Goal: Task Accomplishment & Management: Manage account settings

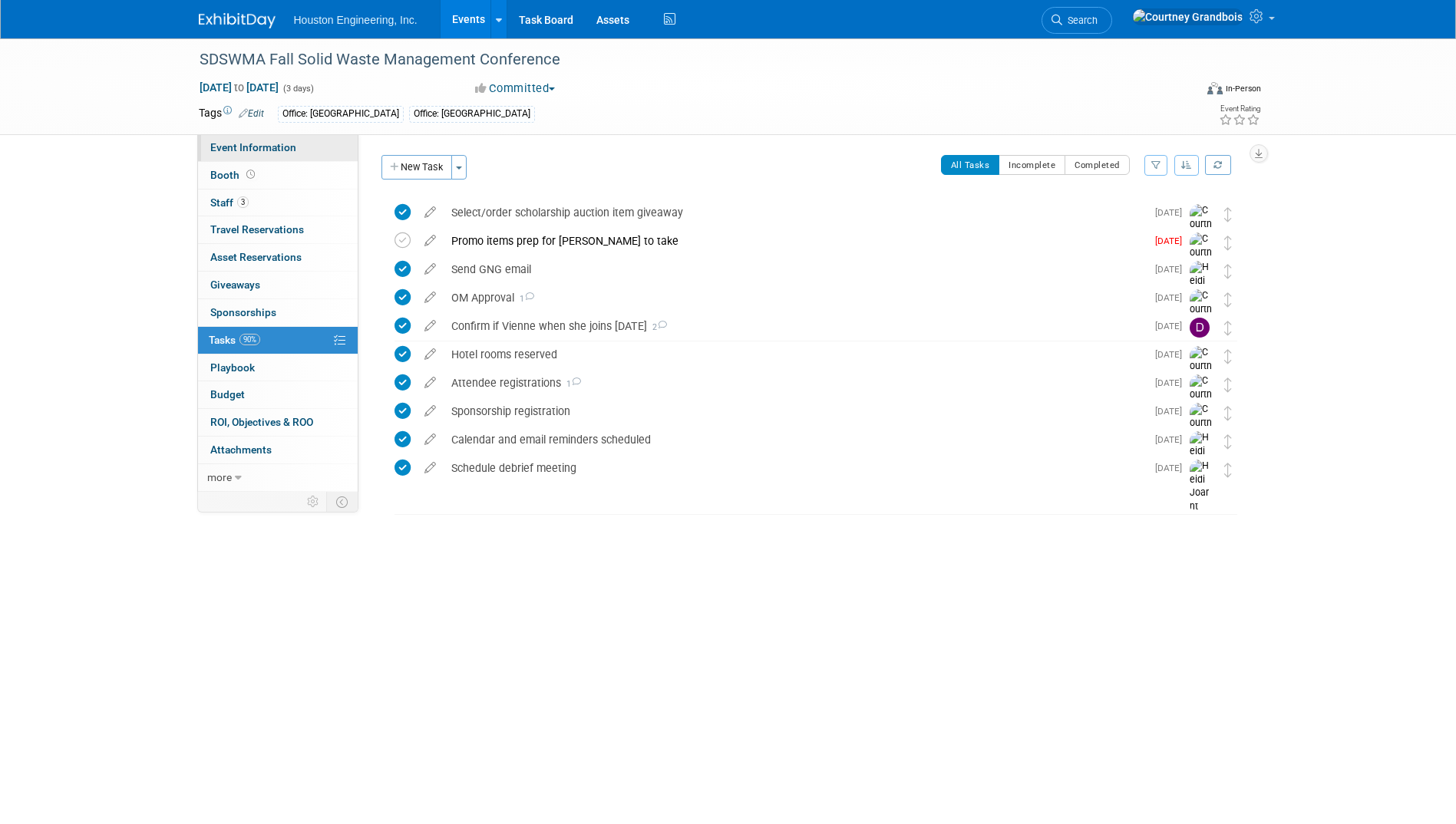
click at [252, 151] on span "Event Information" at bounding box center [253, 147] width 86 height 12
select select "2 - Post KO/Active Planning"
select select "No"
select select "Multi-sector/Any/All"
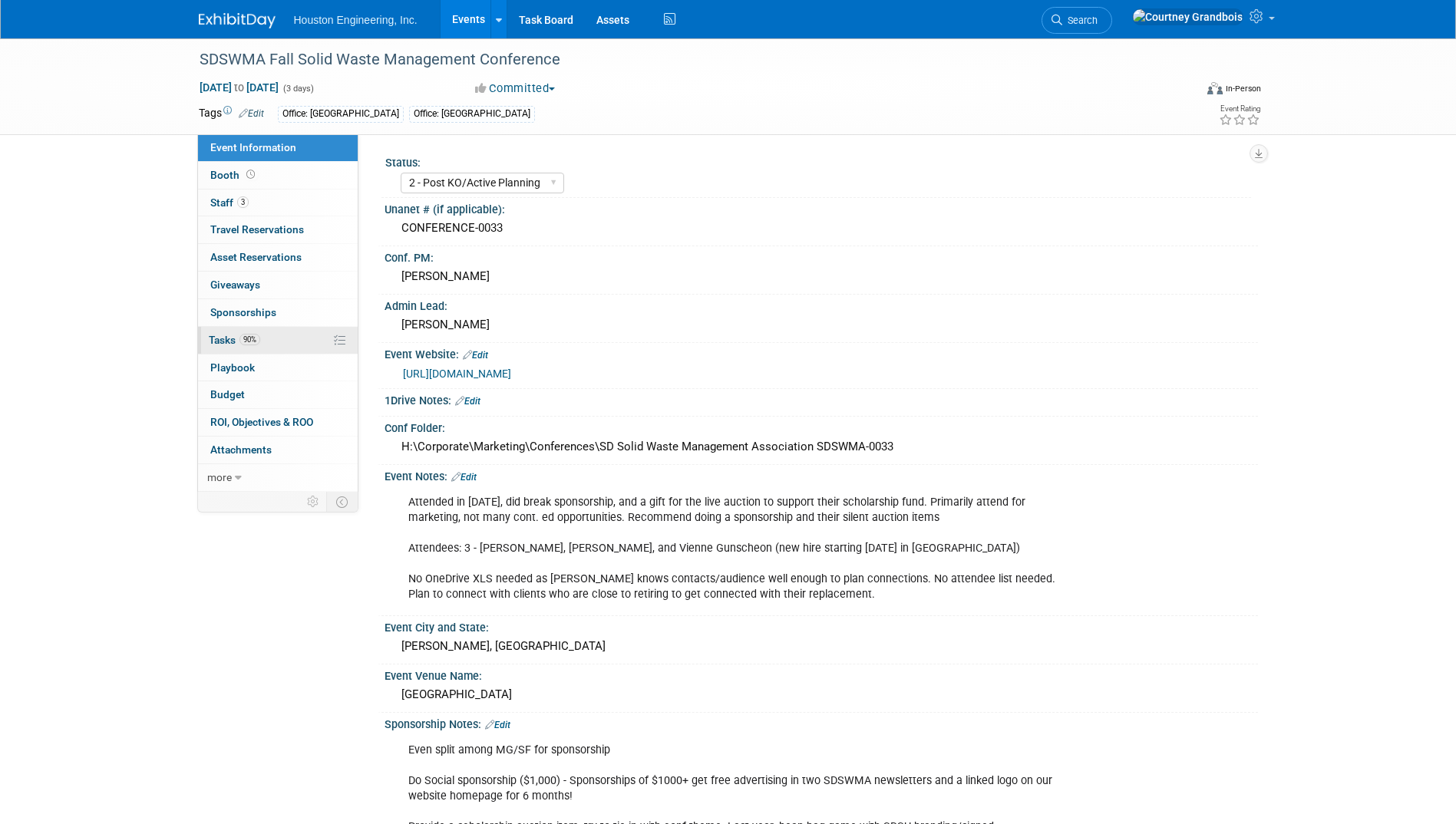
click at [201, 346] on link "90% Tasks 90%" at bounding box center [277, 340] width 159 height 27
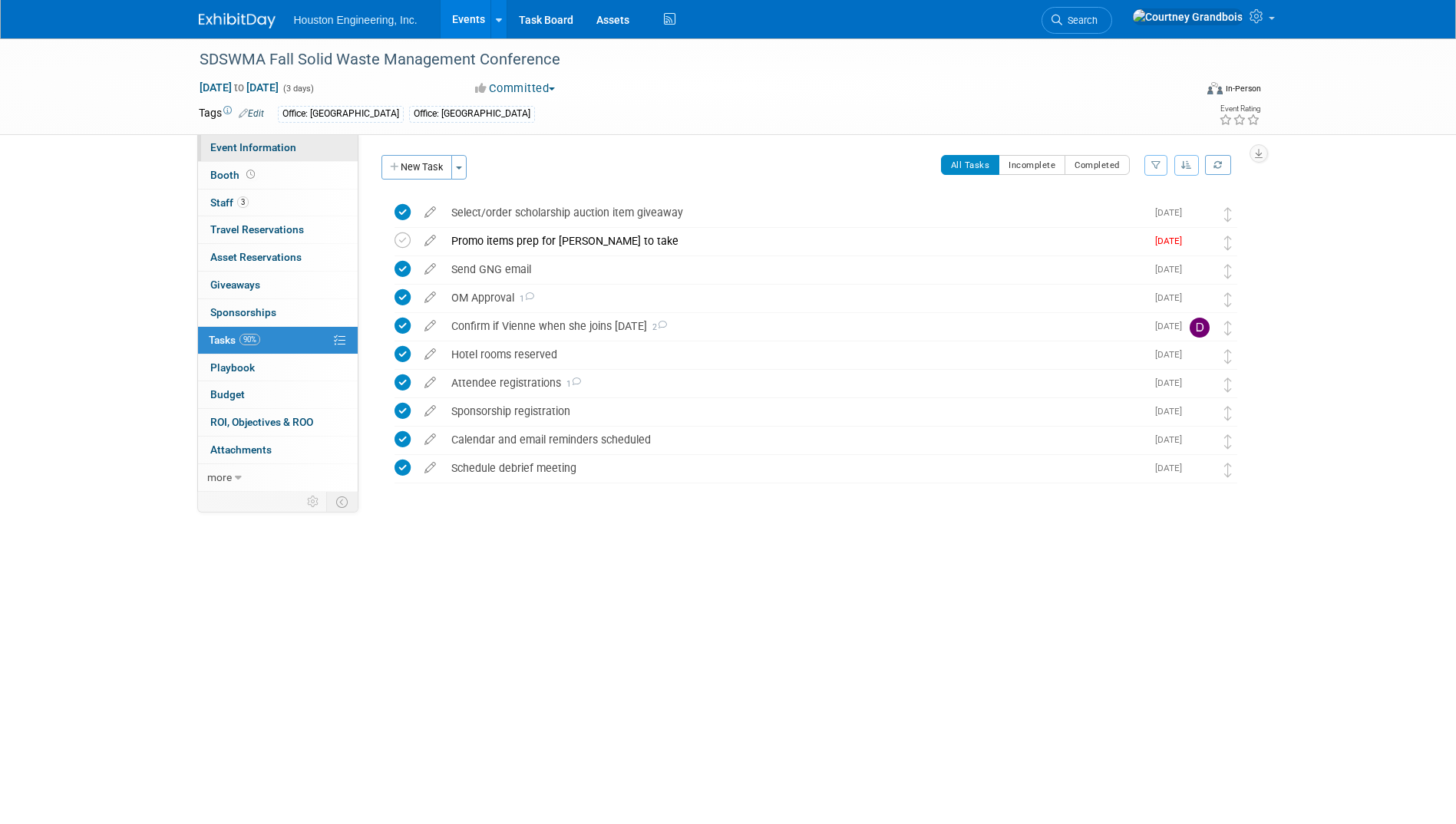
click at [218, 146] on span "Event Information" at bounding box center [253, 147] width 86 height 12
select select "2 - Post KO/Active Planning"
select select "No"
select select "Multi-sector/Any/All"
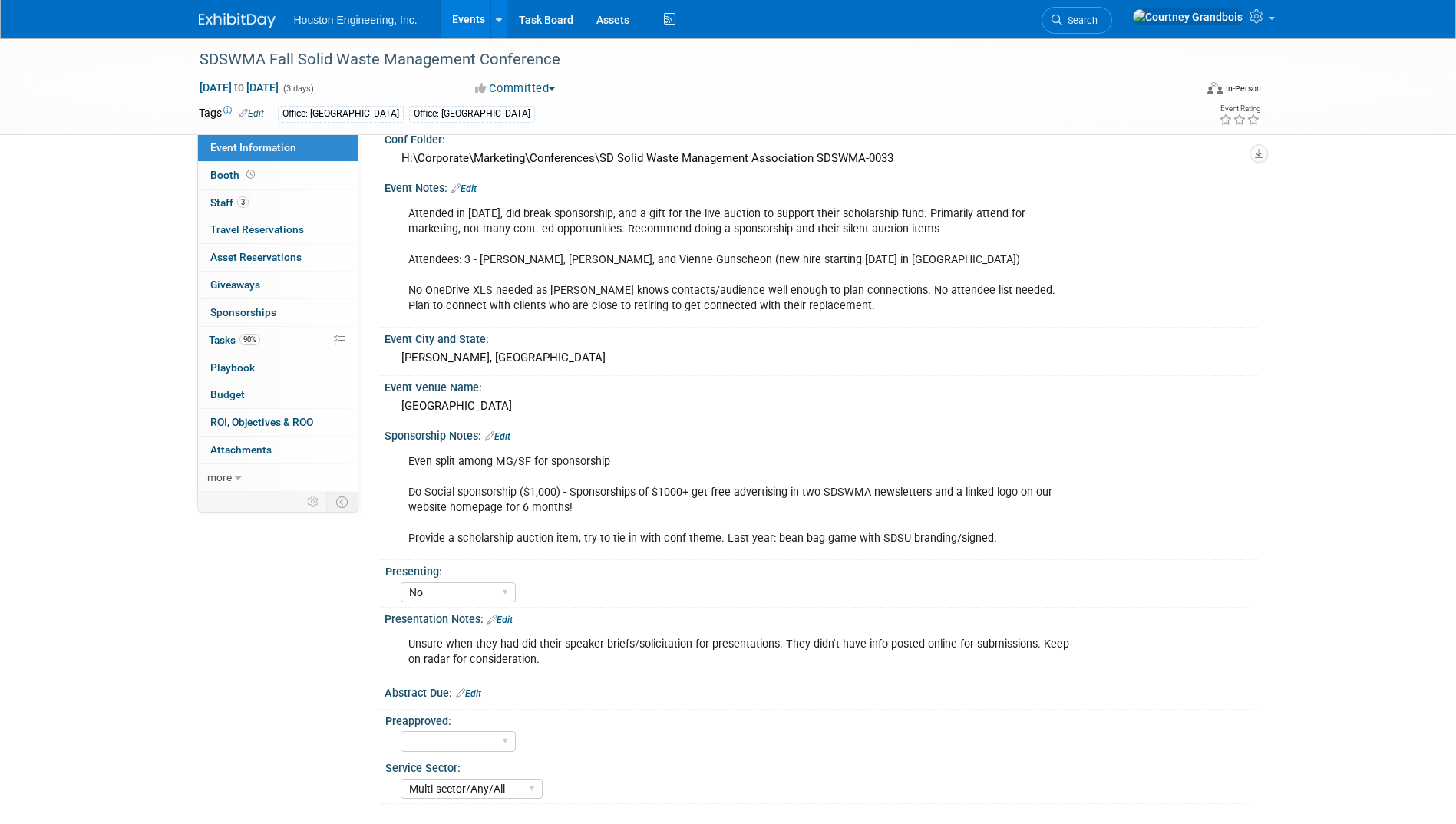
scroll to position [298, 0]
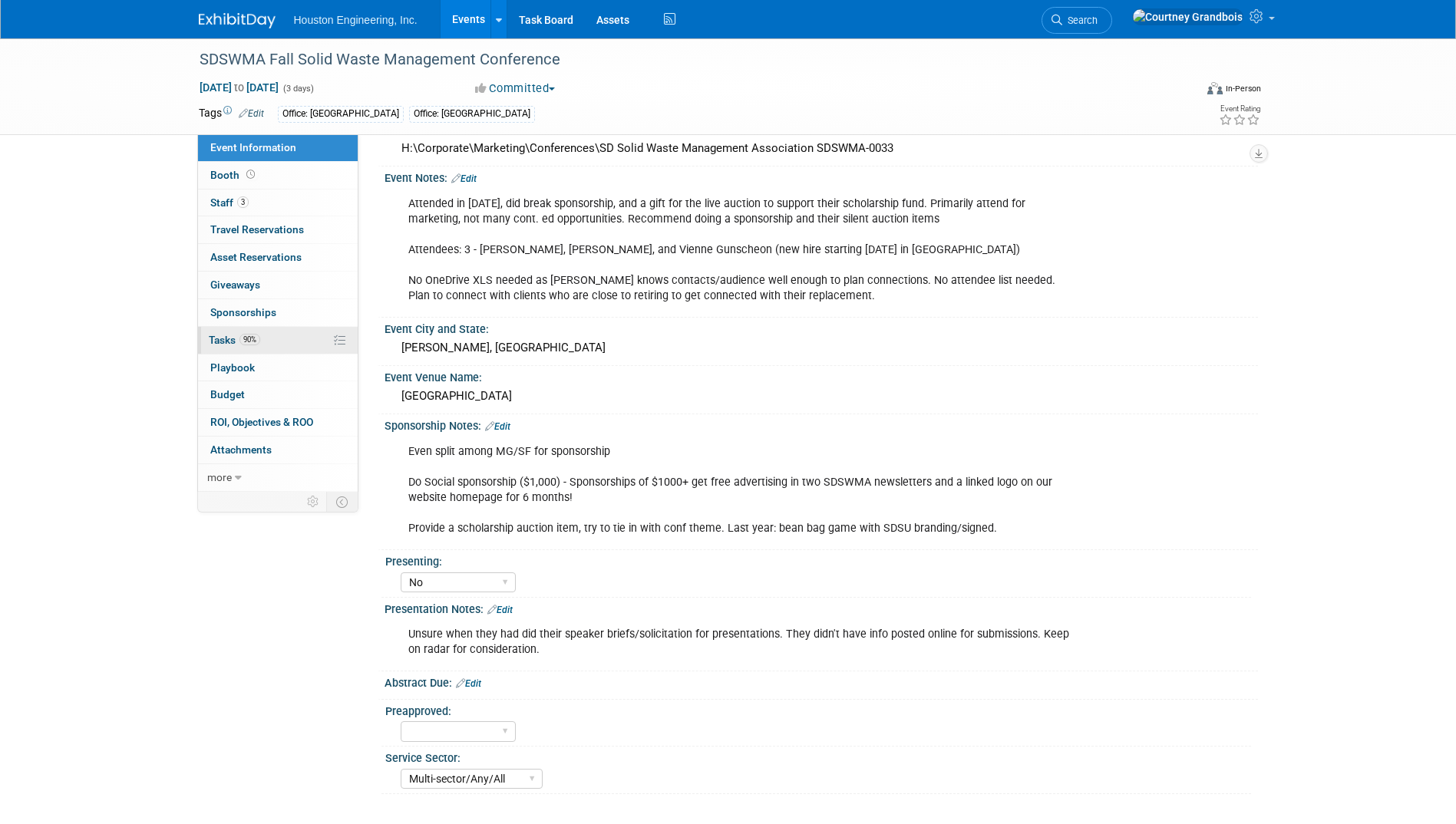
click at [220, 334] on span "Tasks 90%" at bounding box center [234, 340] width 51 height 12
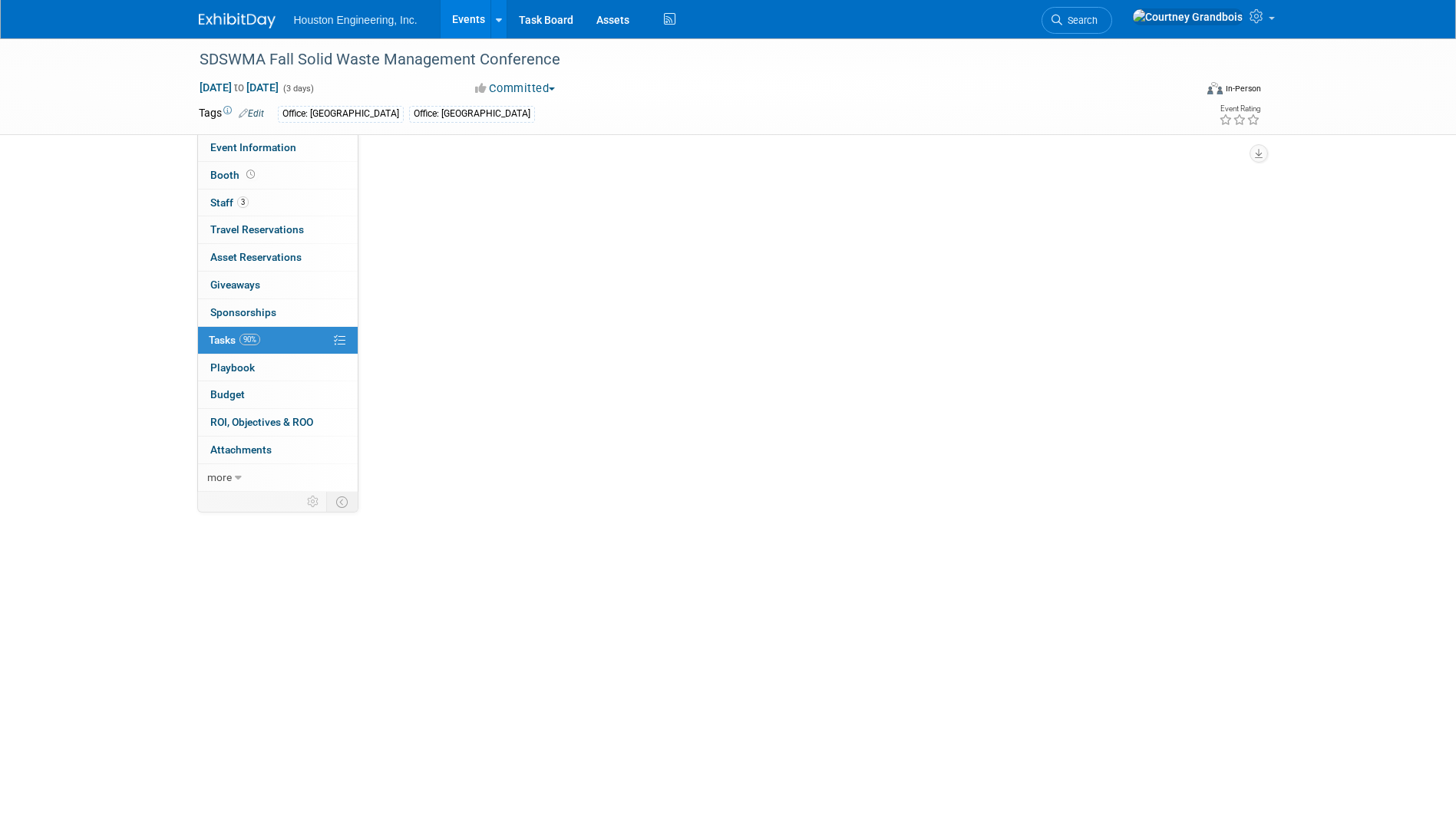
scroll to position [0, 0]
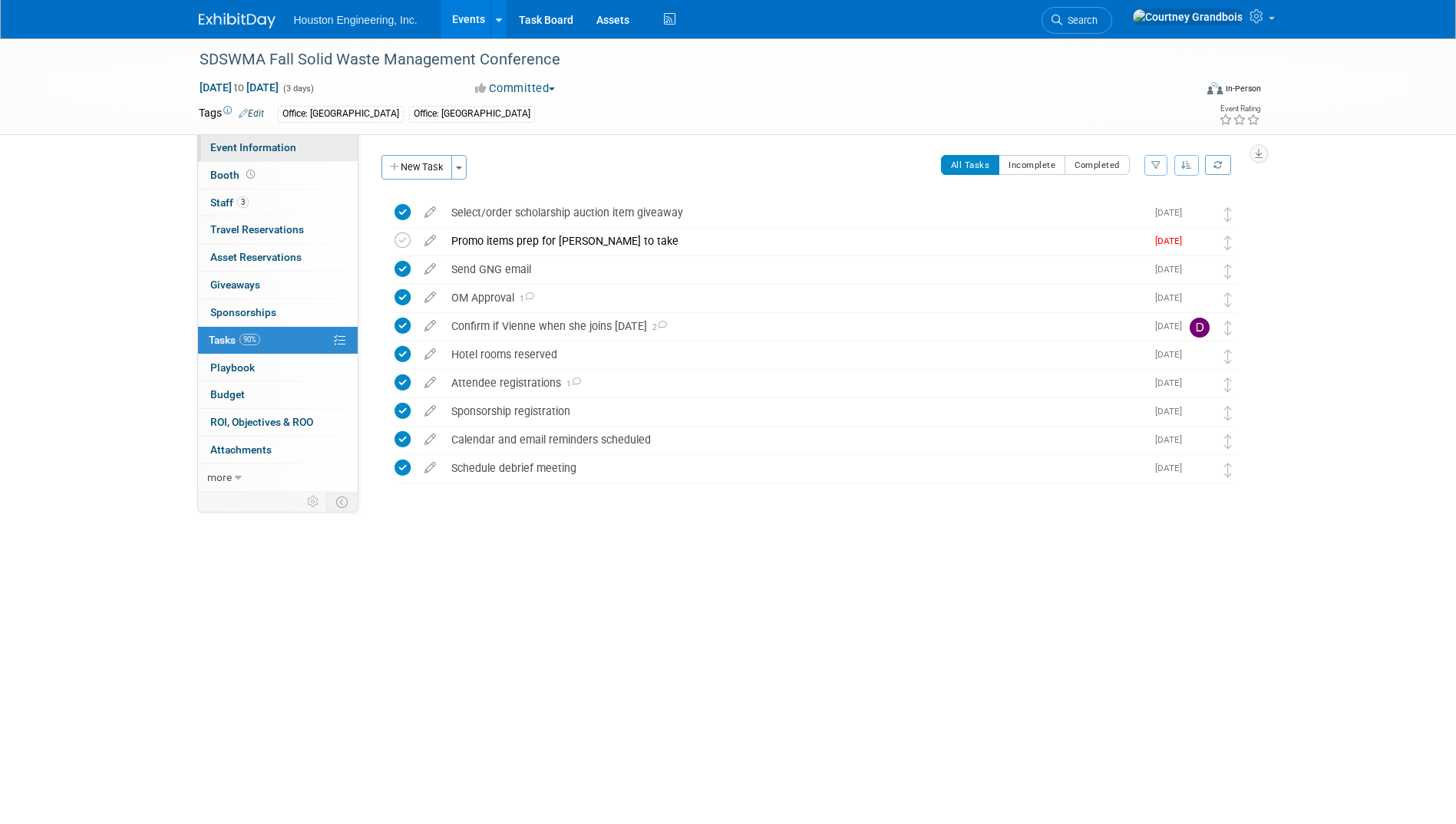
click at [250, 142] on span "Event Information" at bounding box center [253, 147] width 86 height 12
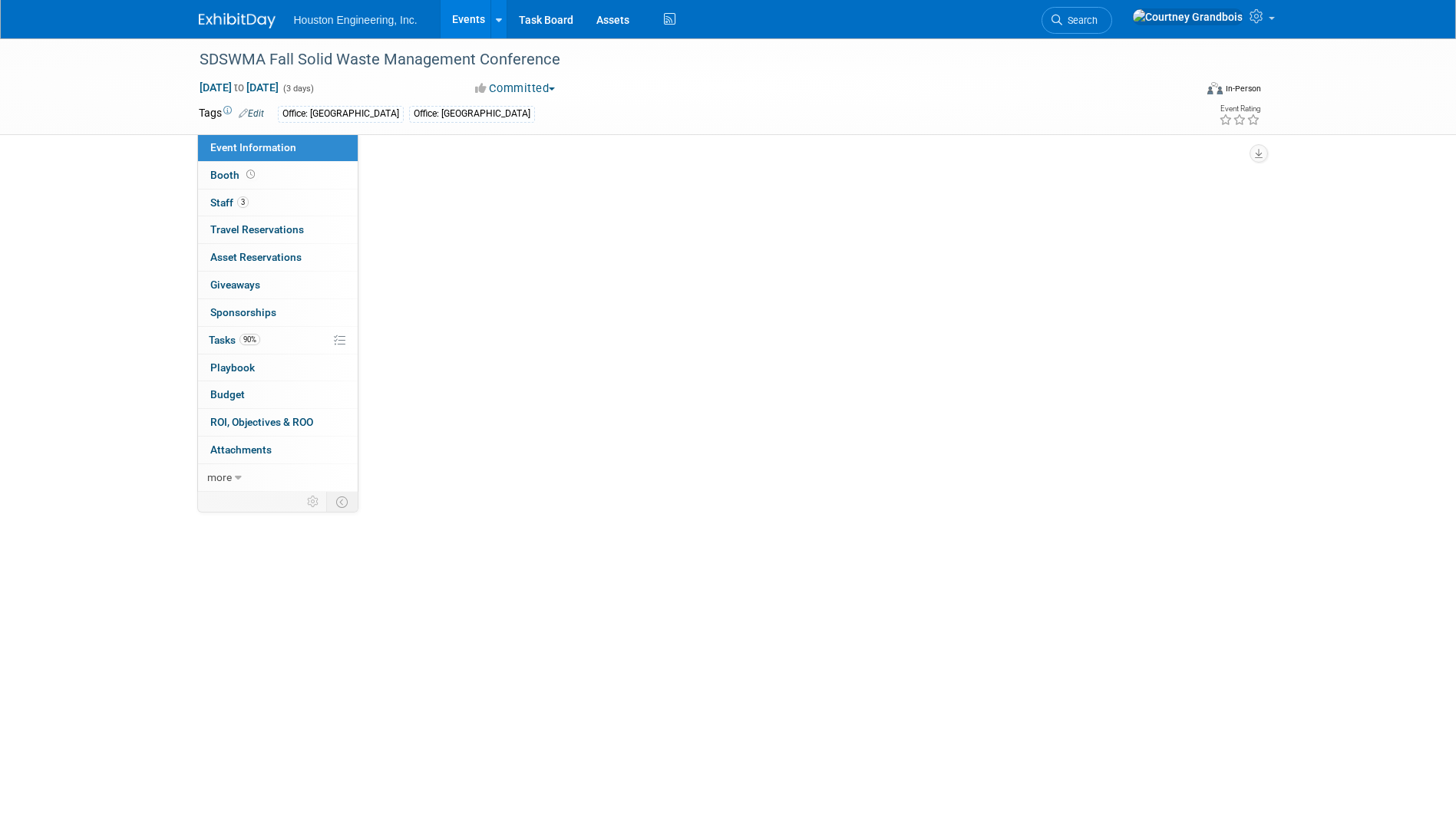
select select "2 - Post KO/Active Planning"
select select "No"
select select "Multi-sector/Any/All"
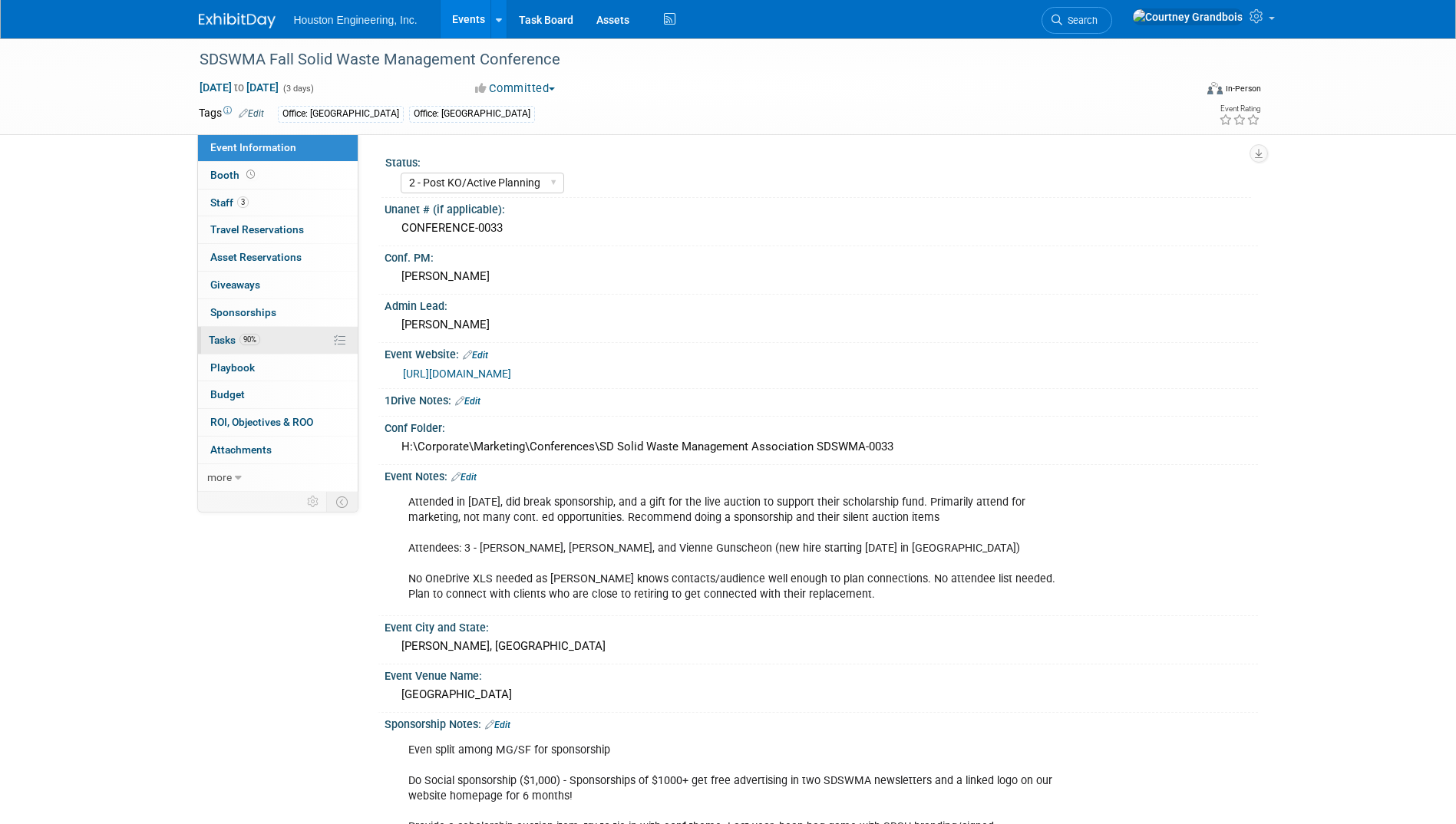
click at [209, 342] on span "Tasks 90%" at bounding box center [234, 340] width 51 height 12
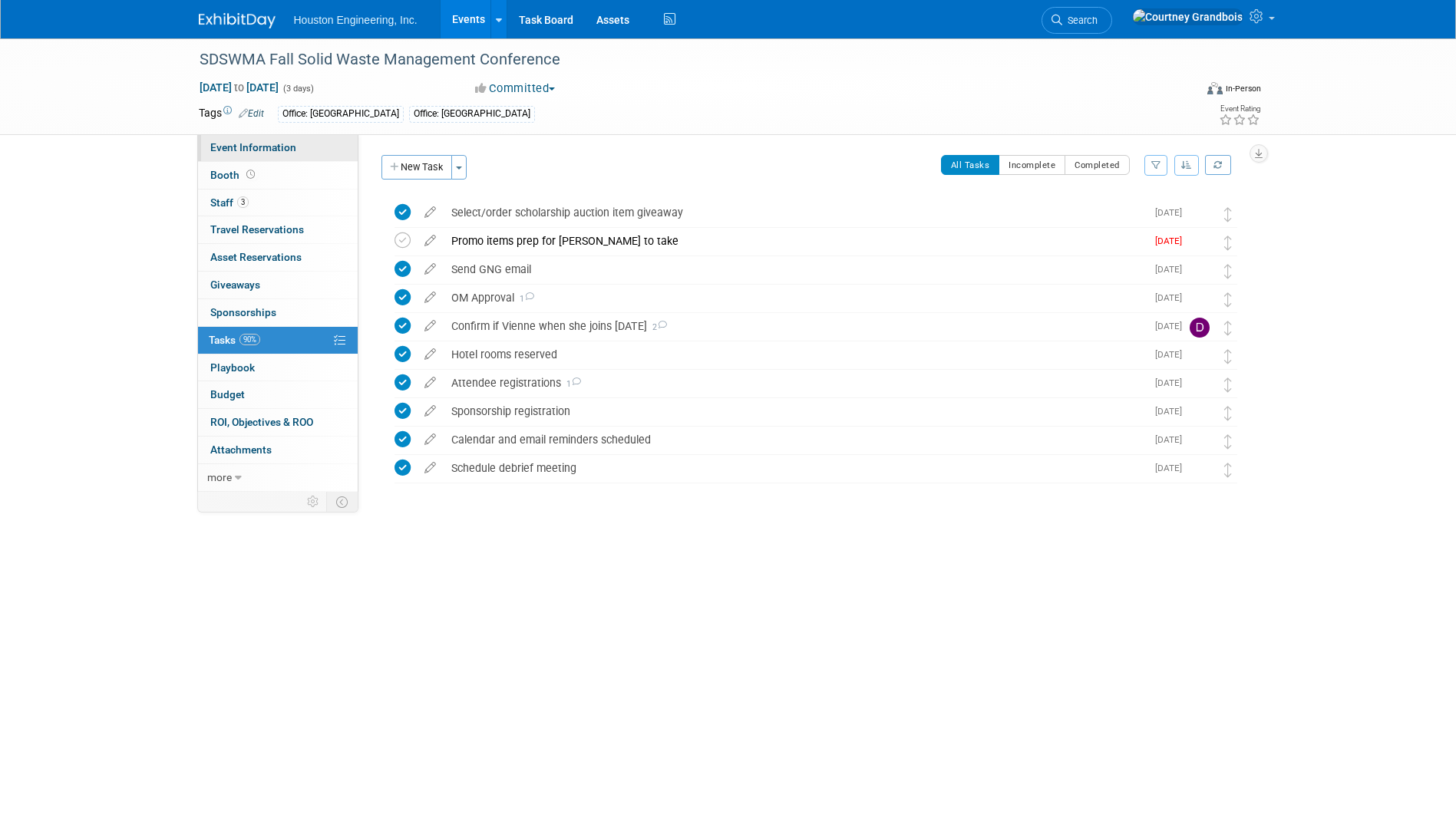
click at [241, 142] on span "Event Information" at bounding box center [253, 147] width 86 height 12
select select "2 - Post KO/Active Planning"
select select "No"
select select "Multi-sector/Any/All"
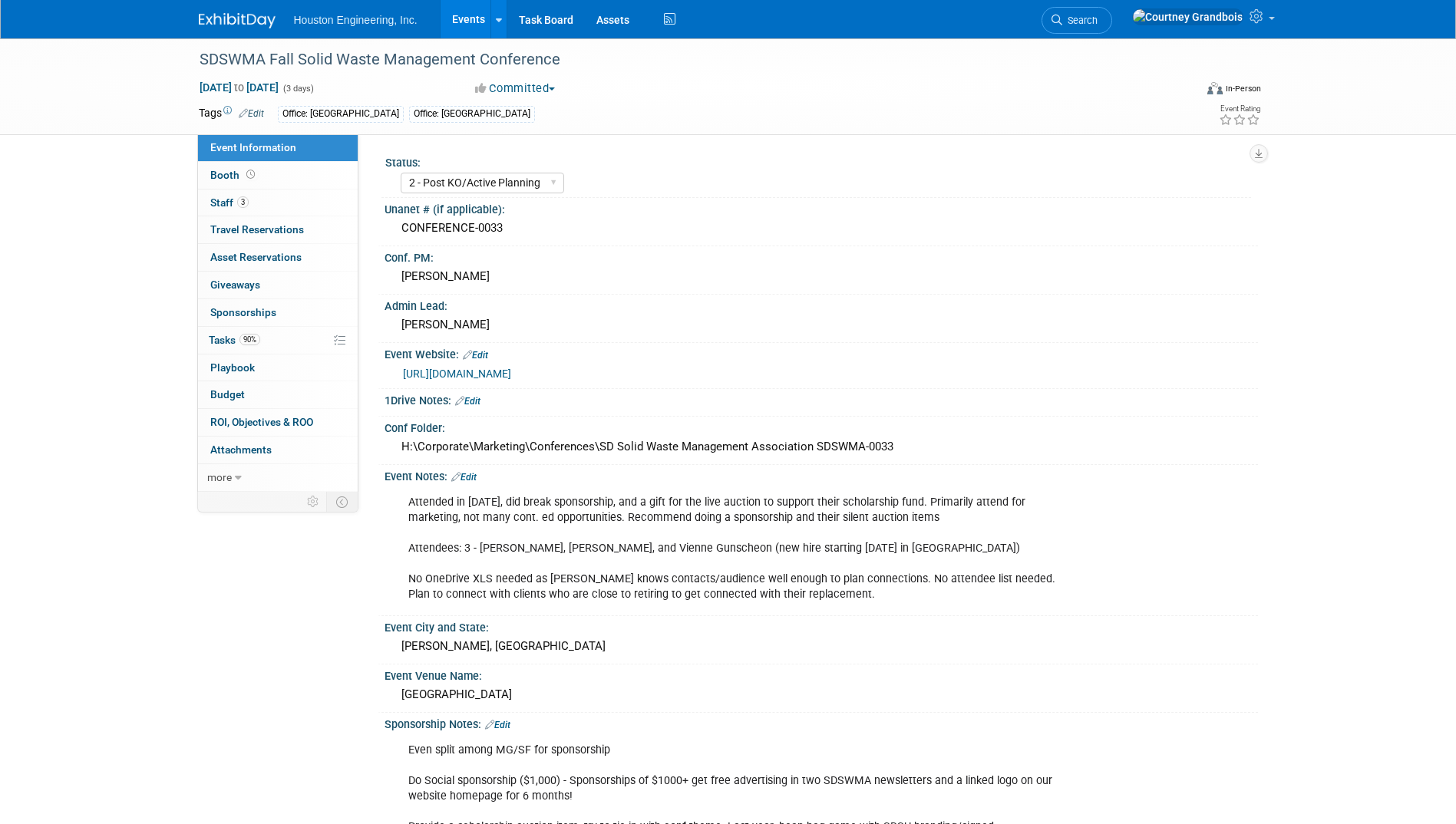
click at [511, 373] on link "https://sdswma.org/call-for-speakers-35th-annual-sdswma-conference-and-trade-sh…" at bounding box center [457, 373] width 108 height 12
click at [281, 332] on link "90% Tasks 90%" at bounding box center [277, 340] width 159 height 27
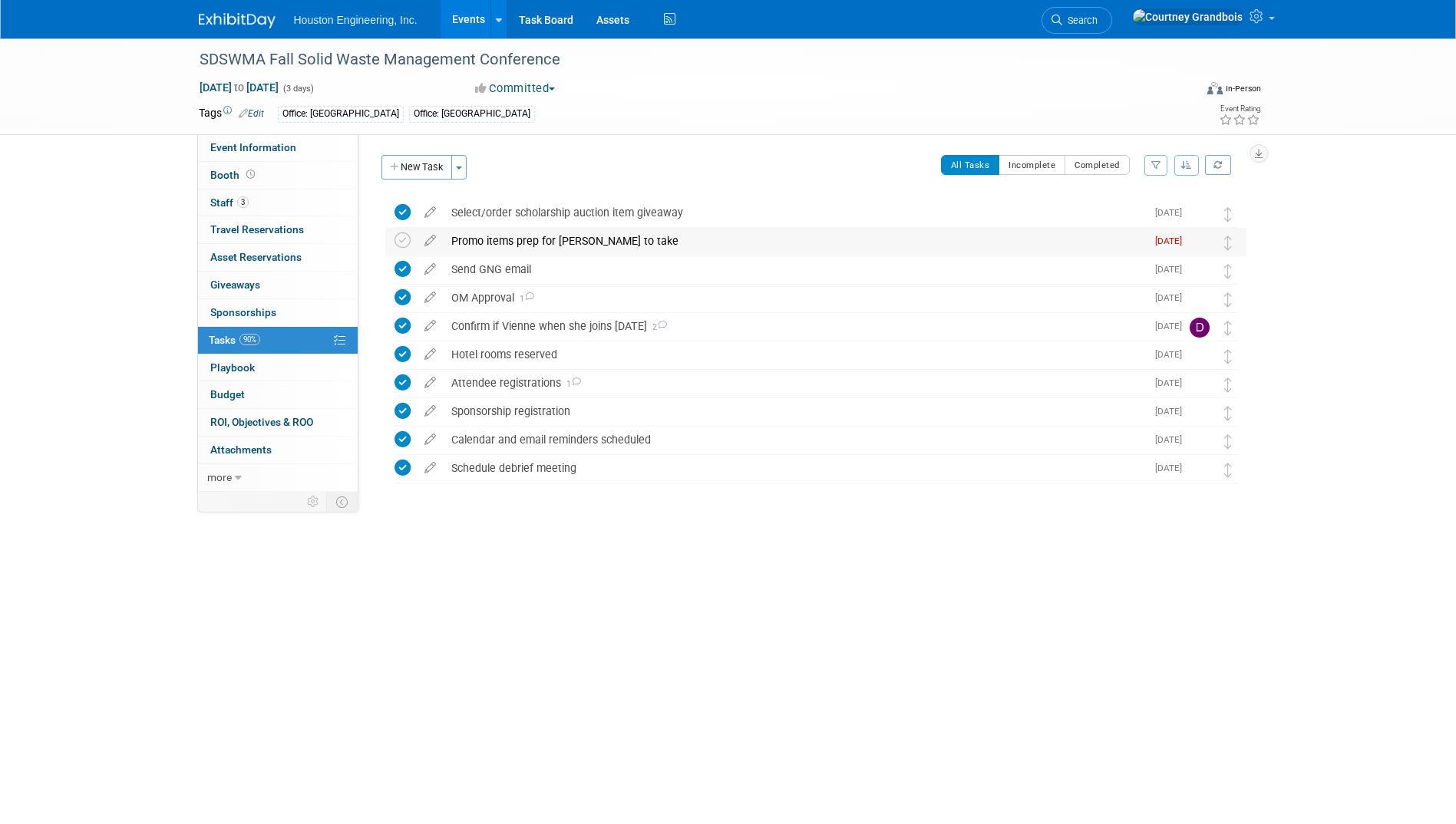
click at [1203, 246] on img at bounding box center [1199, 242] width 20 height 20
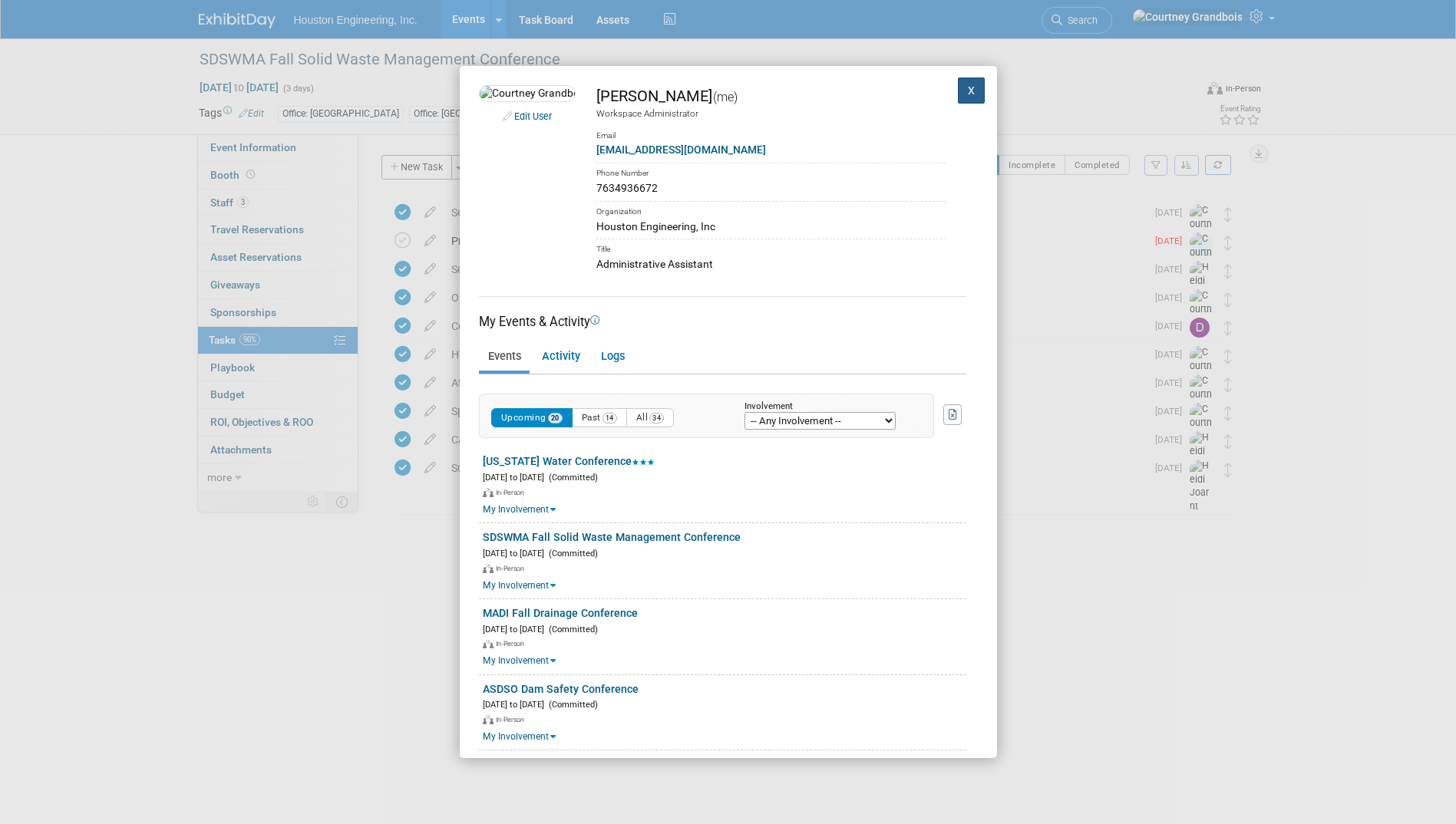
click at [962, 77] on button "X" at bounding box center [971, 90] width 28 height 26
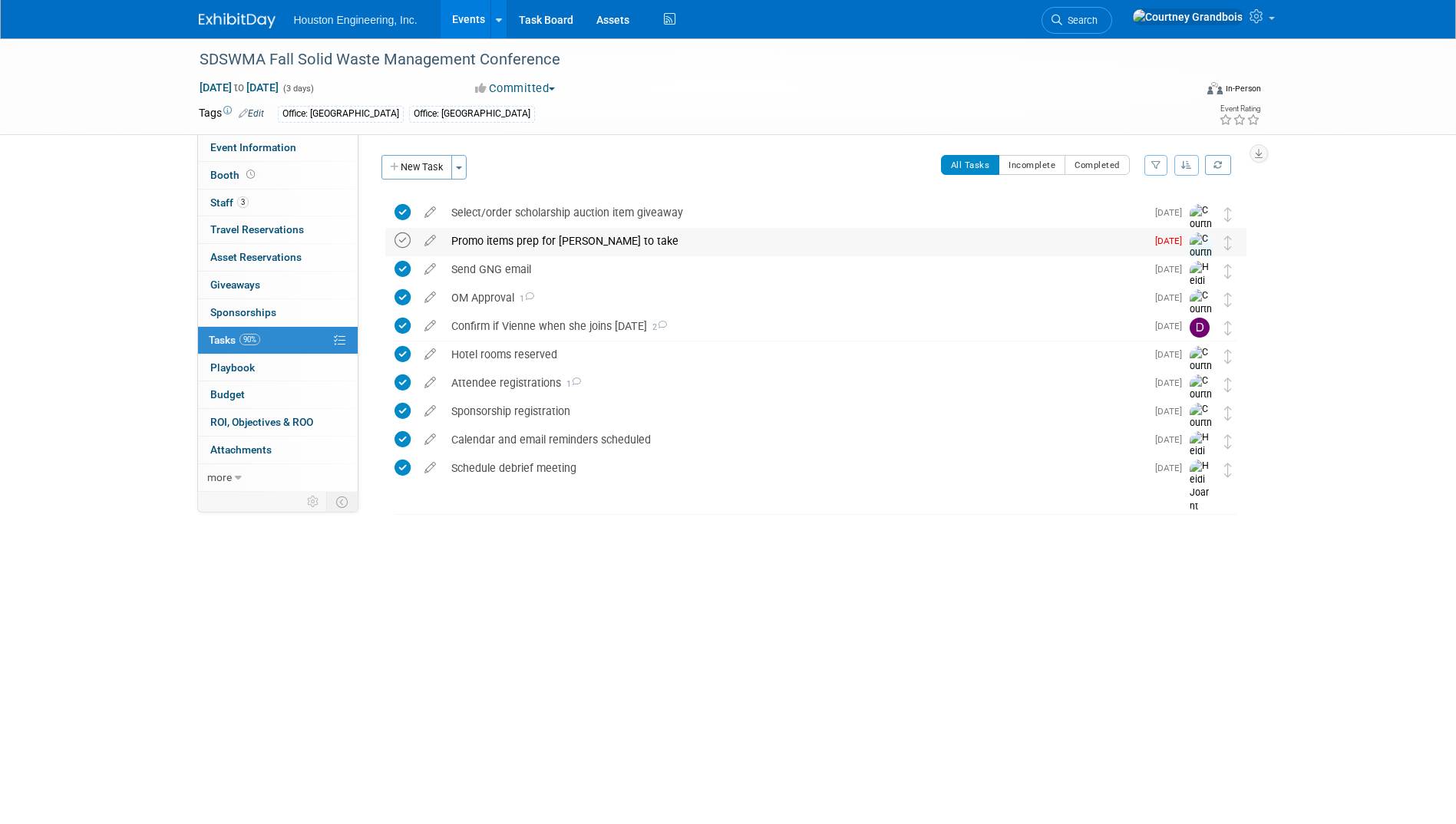
click at [404, 237] on icon at bounding box center [402, 240] width 17 height 17
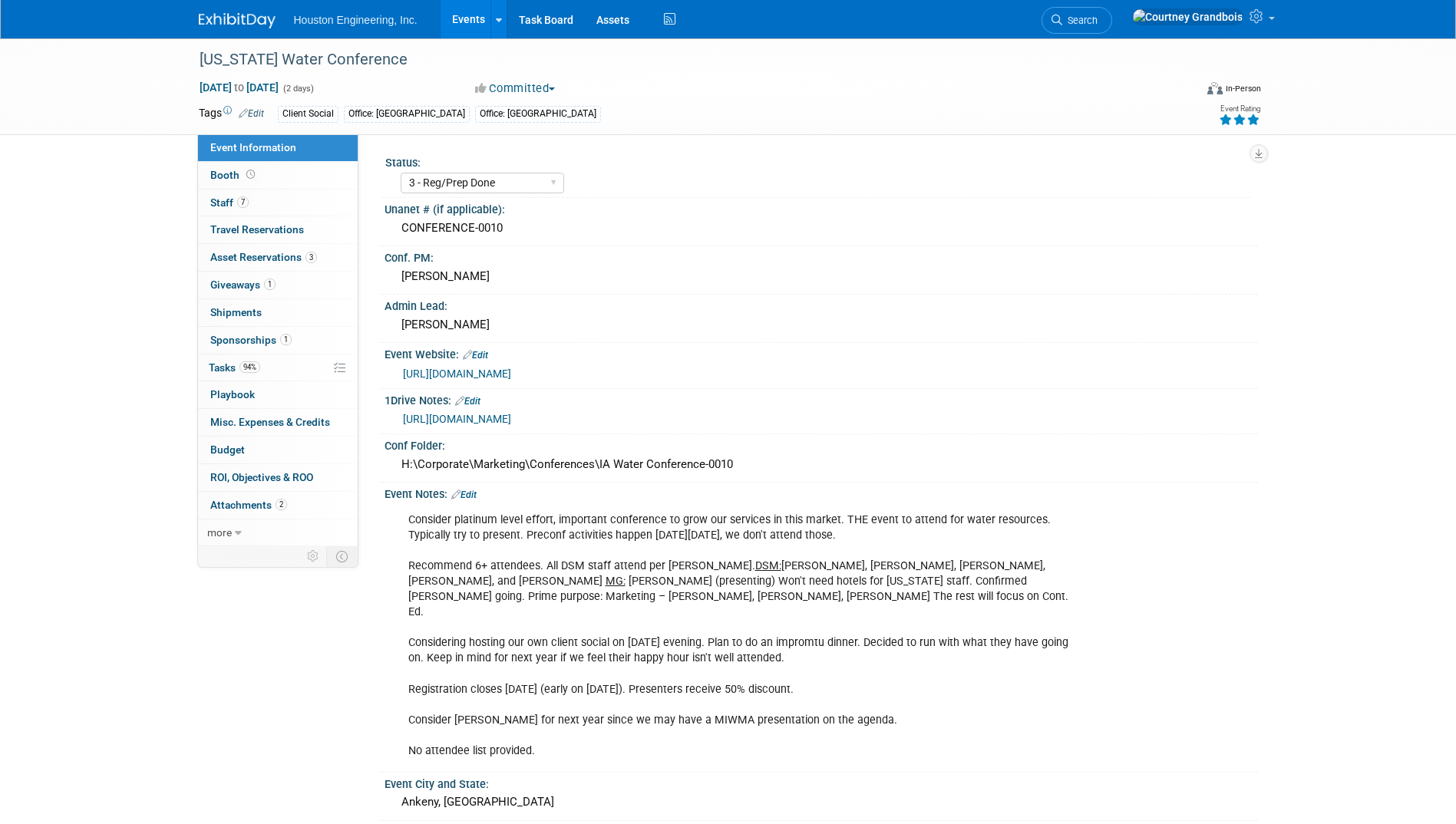
select select "3 - Reg/Prep Done"
select select "Yes"
select select "Water Resources"
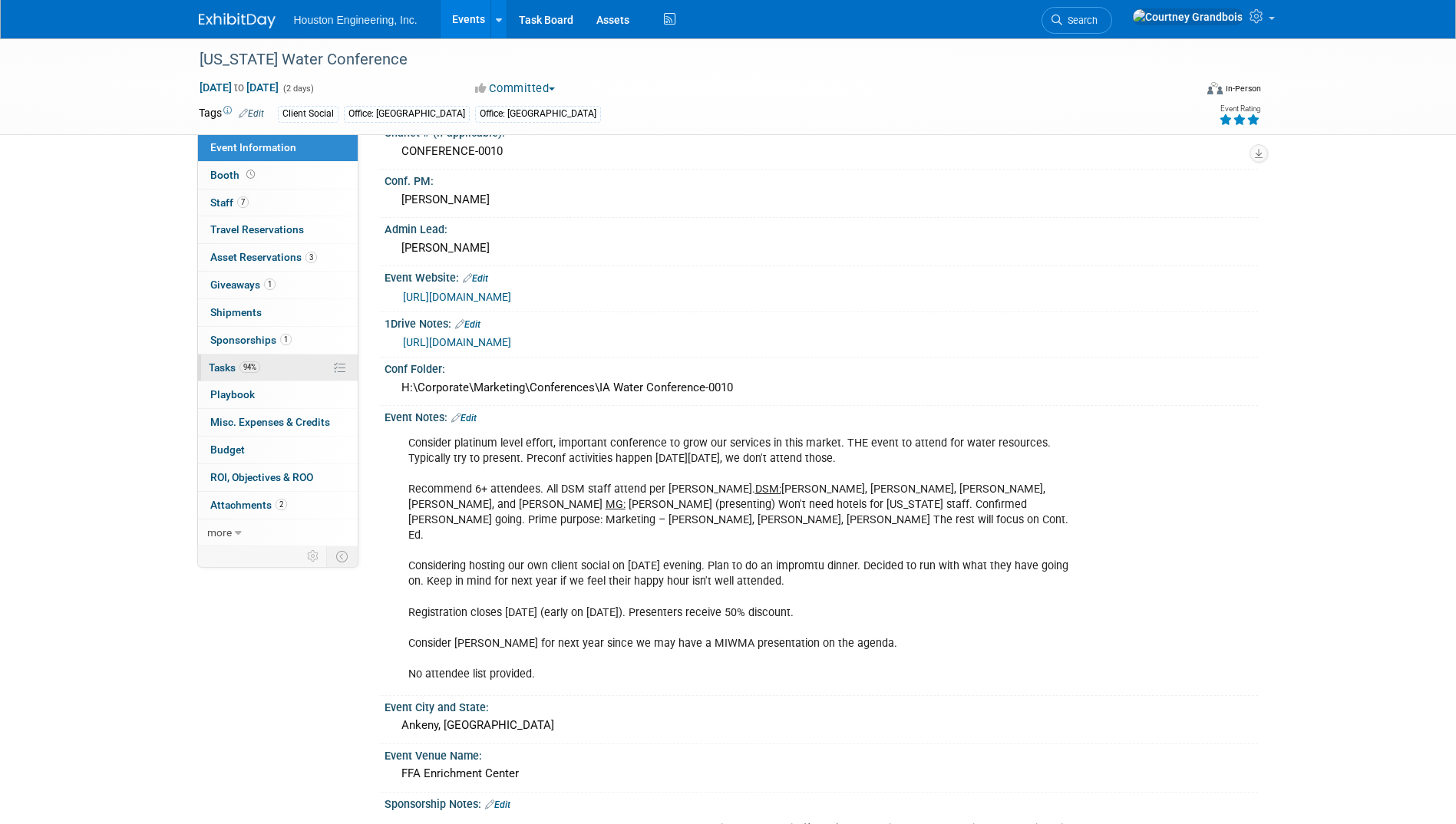
drag, startPoint x: 225, startPoint y: 358, endPoint x: 245, endPoint y: 345, distance: 23.9
click at [224, 358] on link "94% Tasks 94%" at bounding box center [277, 367] width 159 height 27
